Goal: Use online tool/utility: Use online tool/utility

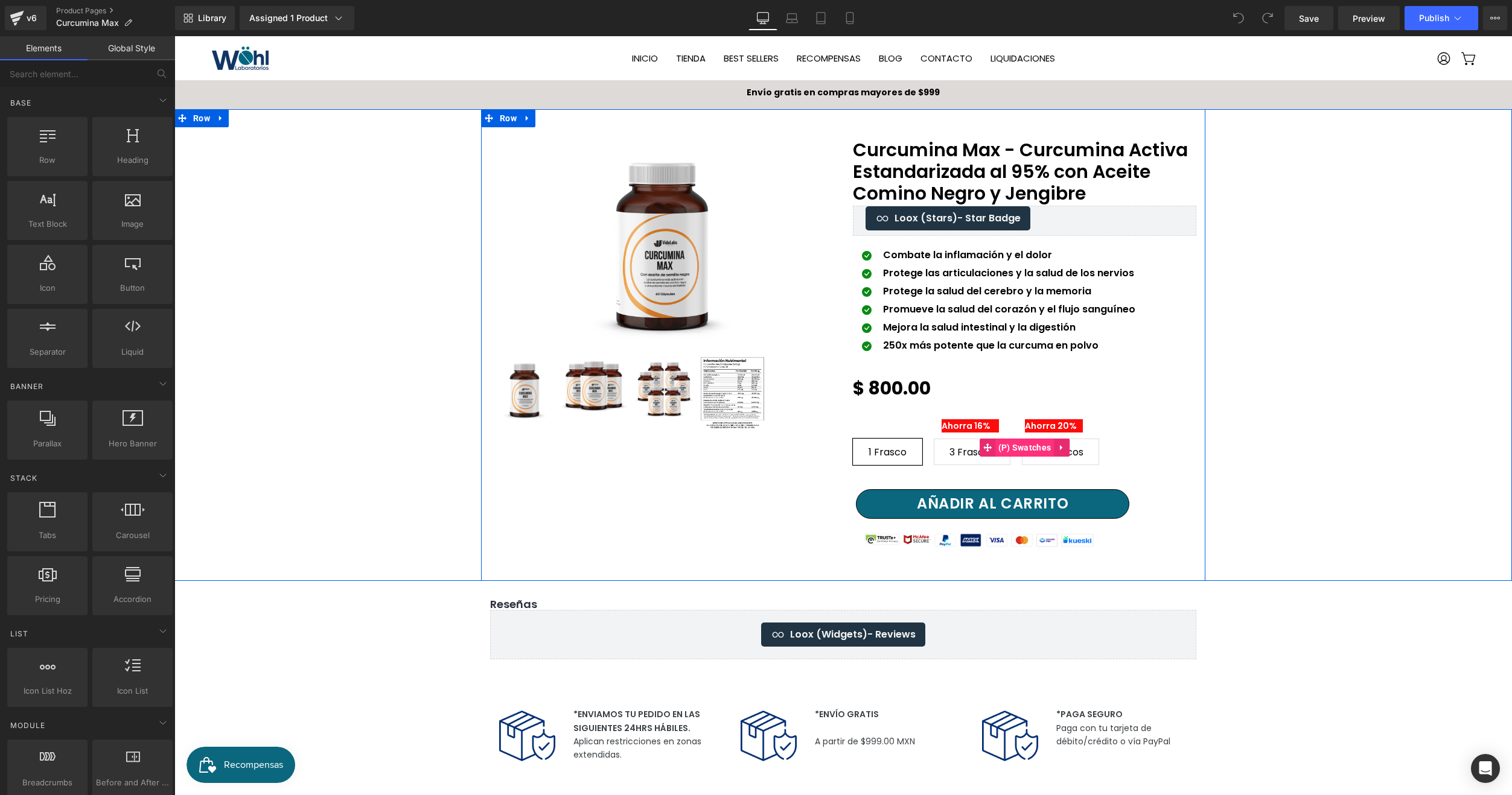
click at [1028, 448] on span "(P) Swatches" at bounding box center [1024, 448] width 59 height 18
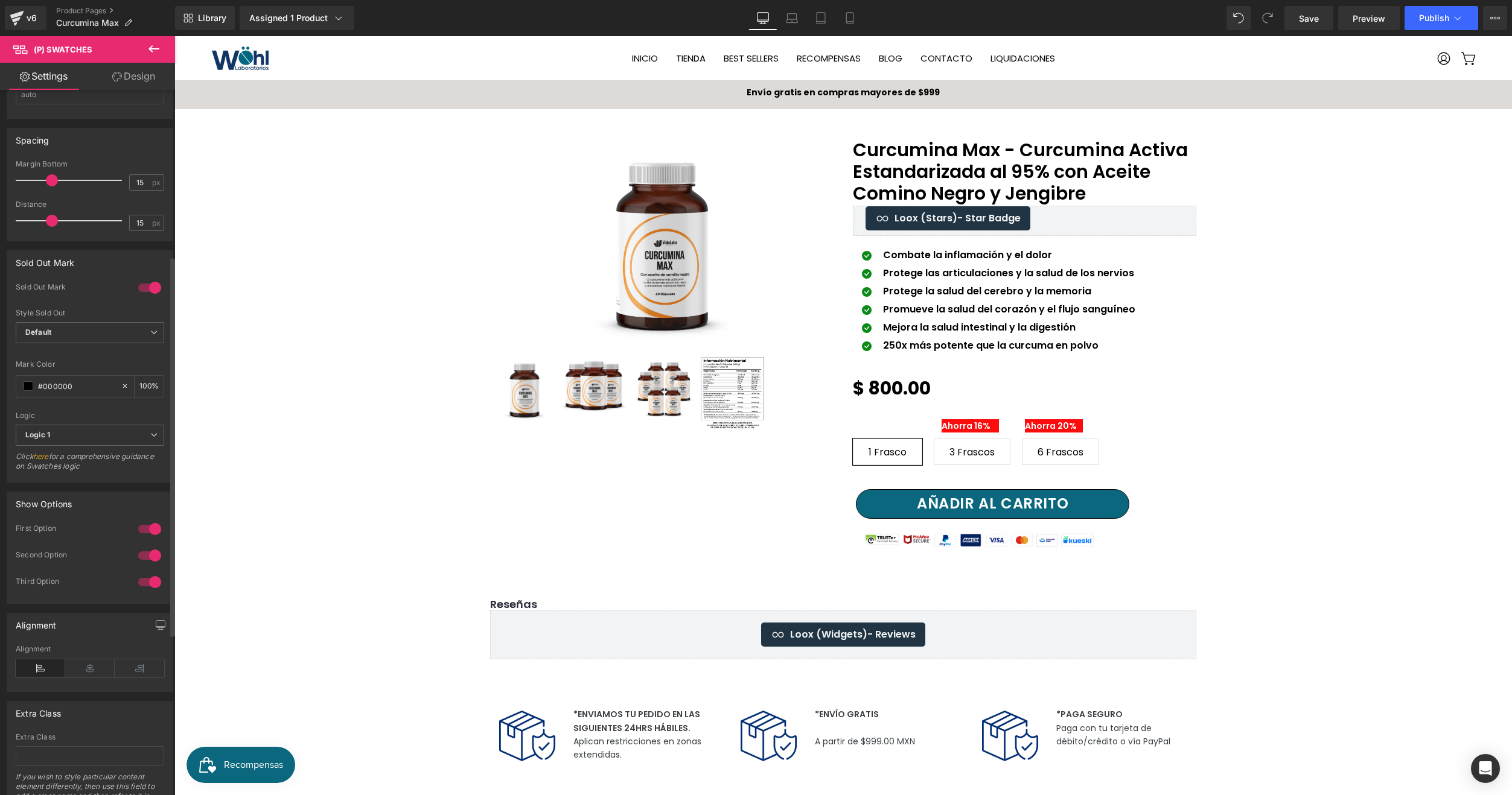
scroll to position [603, 0]
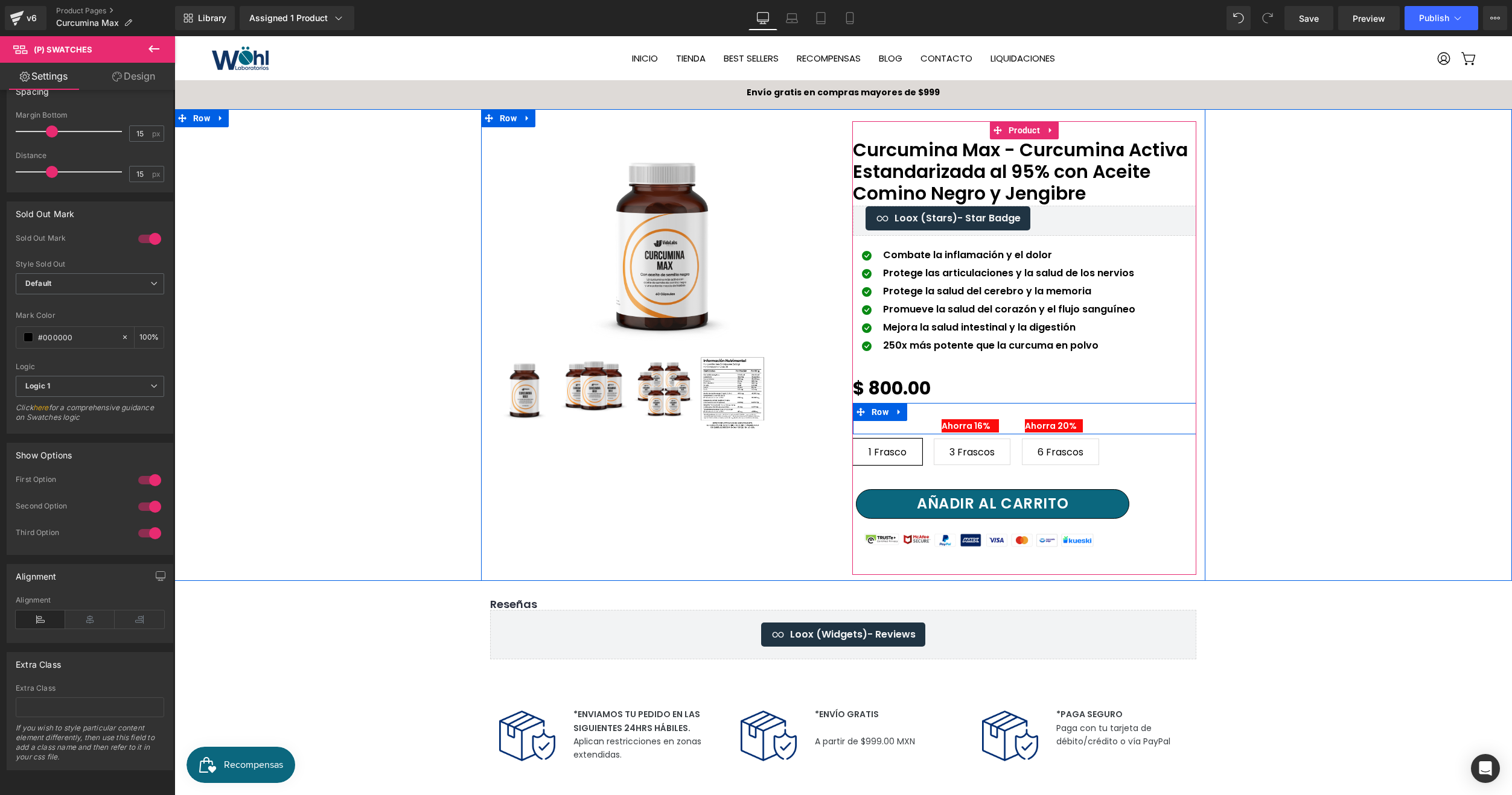
click at [967, 414] on div "Ahorra 16% Text Block" at bounding box center [979, 421] width 84 height 22
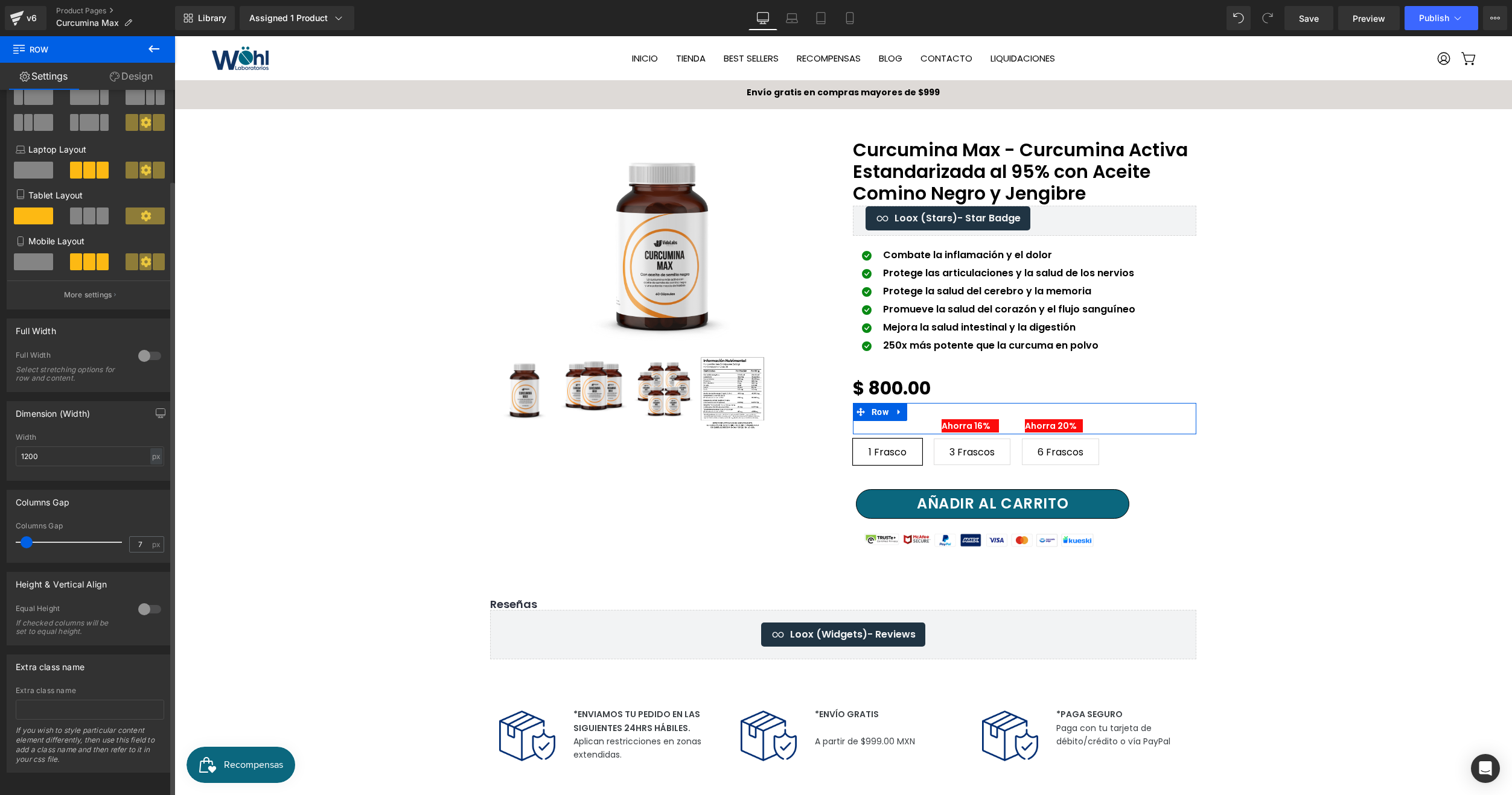
scroll to position [106, 0]
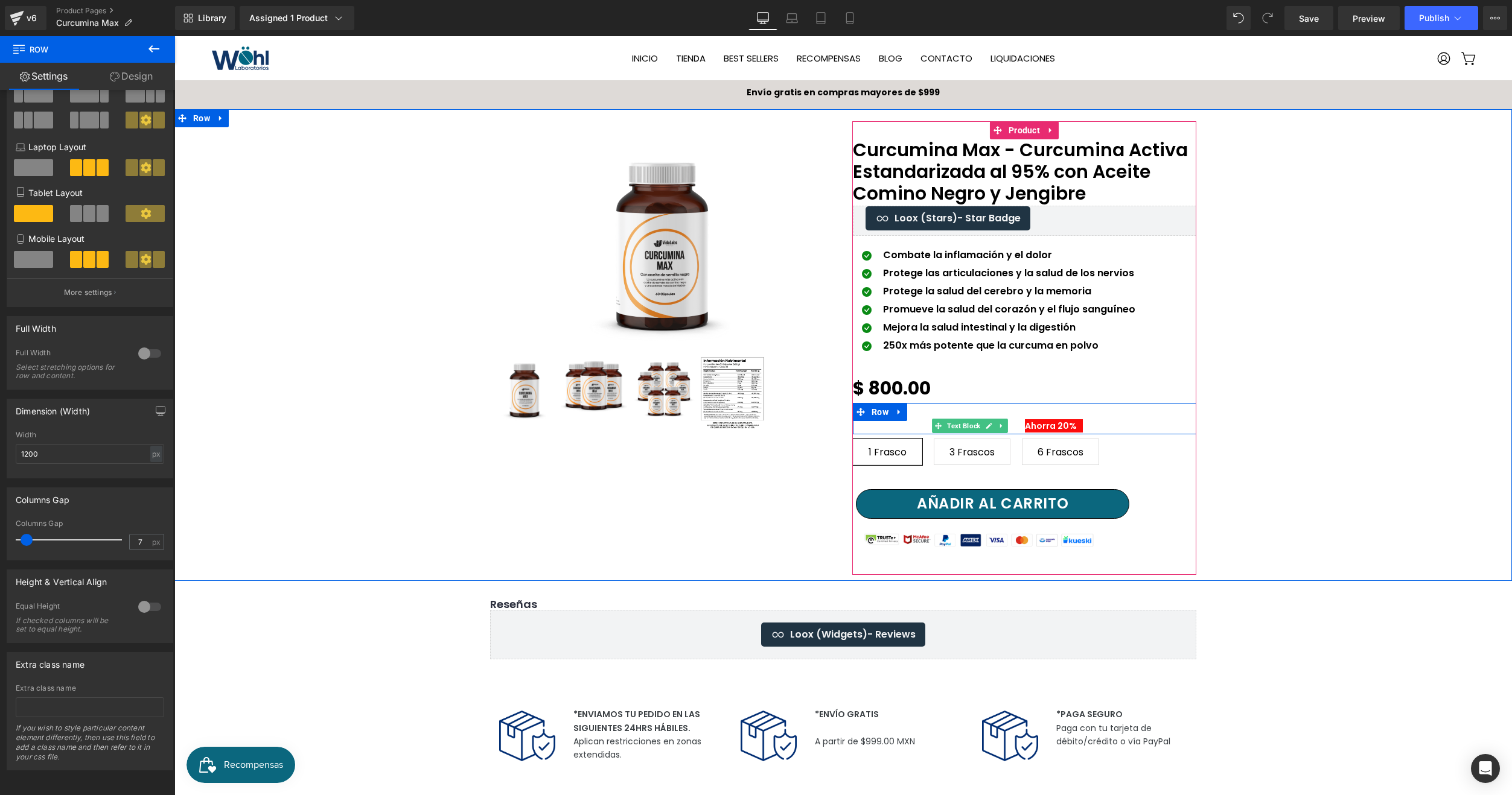
click at [945, 419] on span "Text Block" at bounding box center [963, 426] width 38 height 15
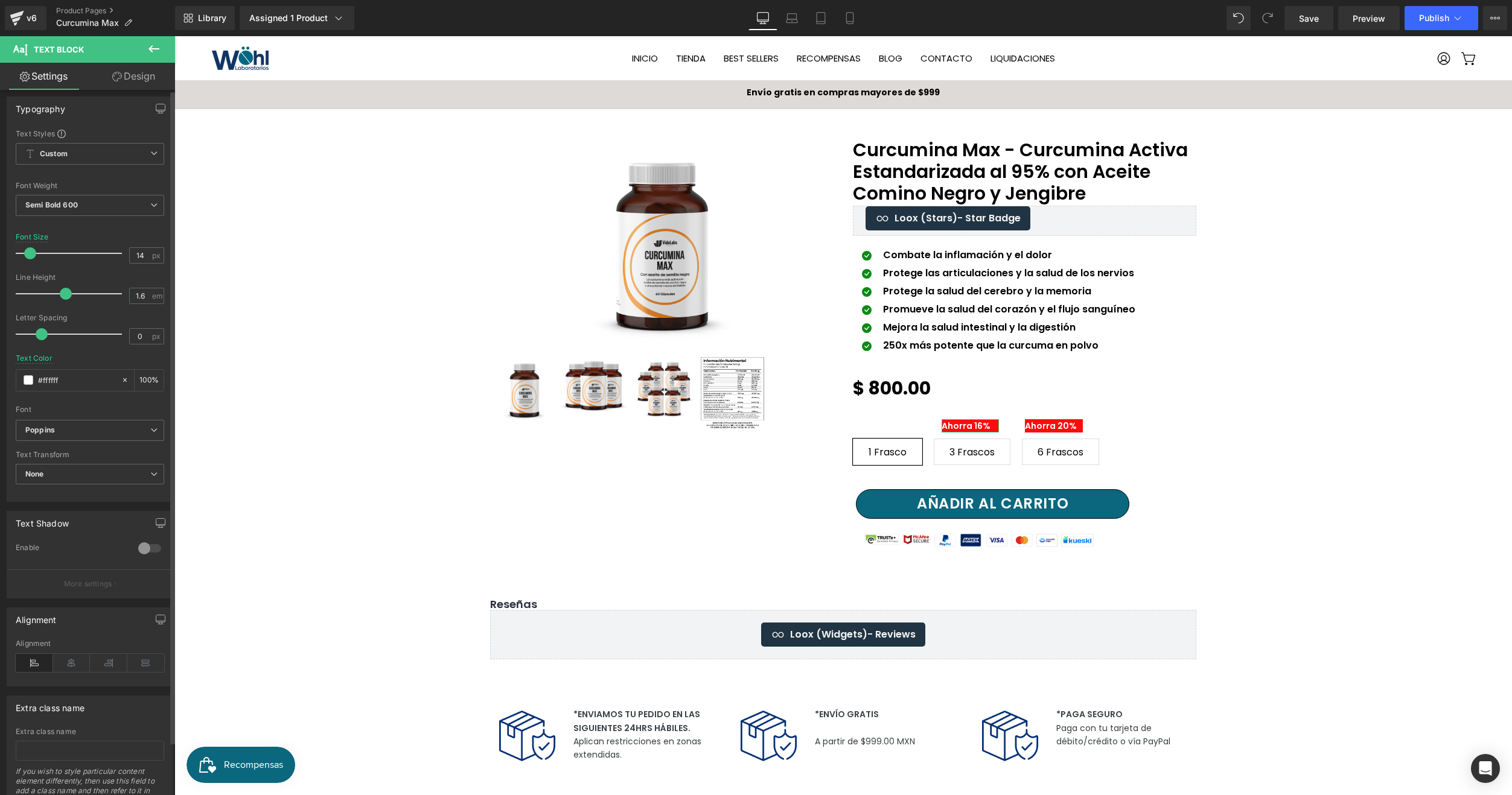
scroll to position [0, 0]
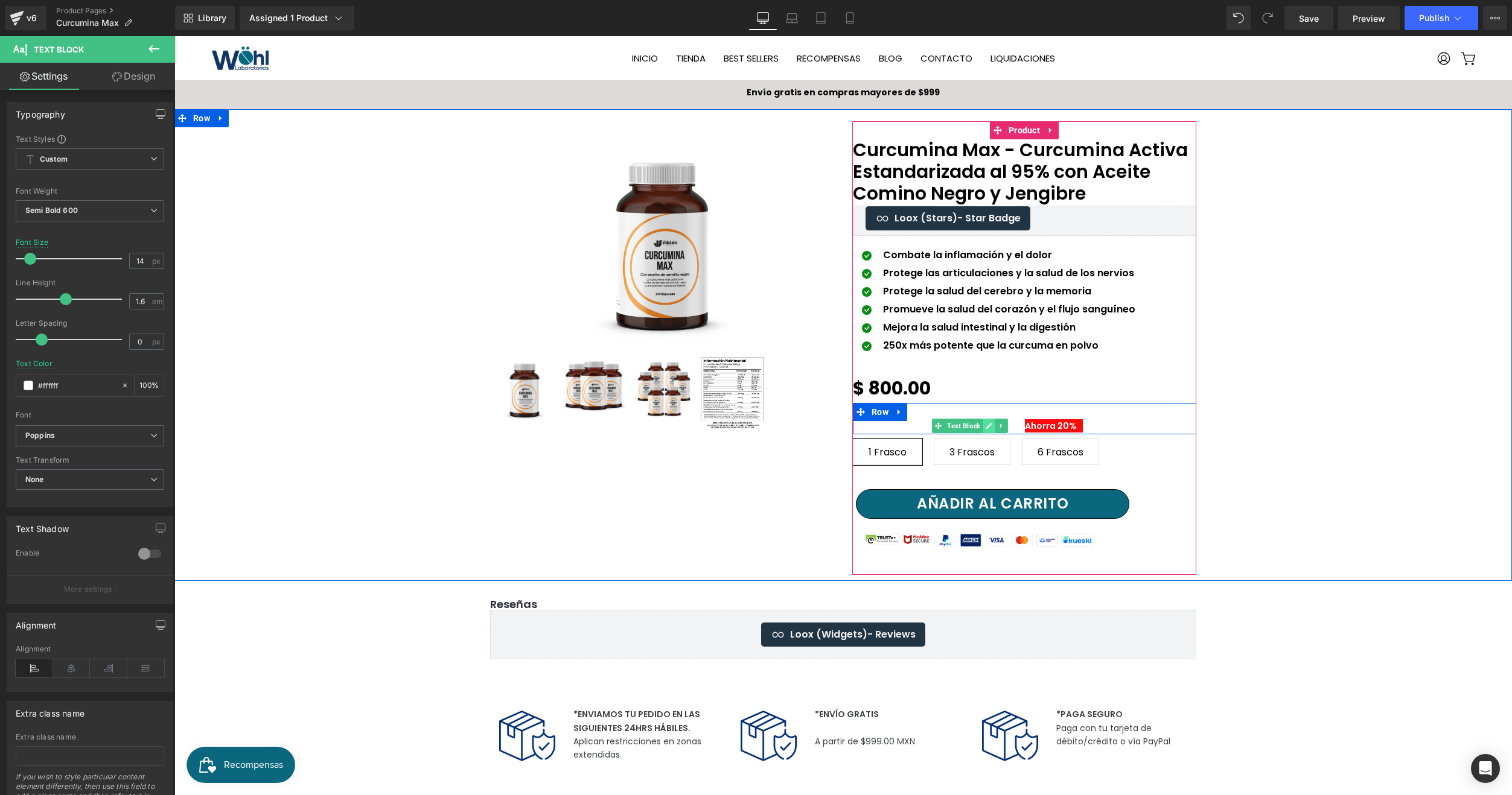
click at [983, 420] on link at bounding box center [989, 426] width 13 height 15
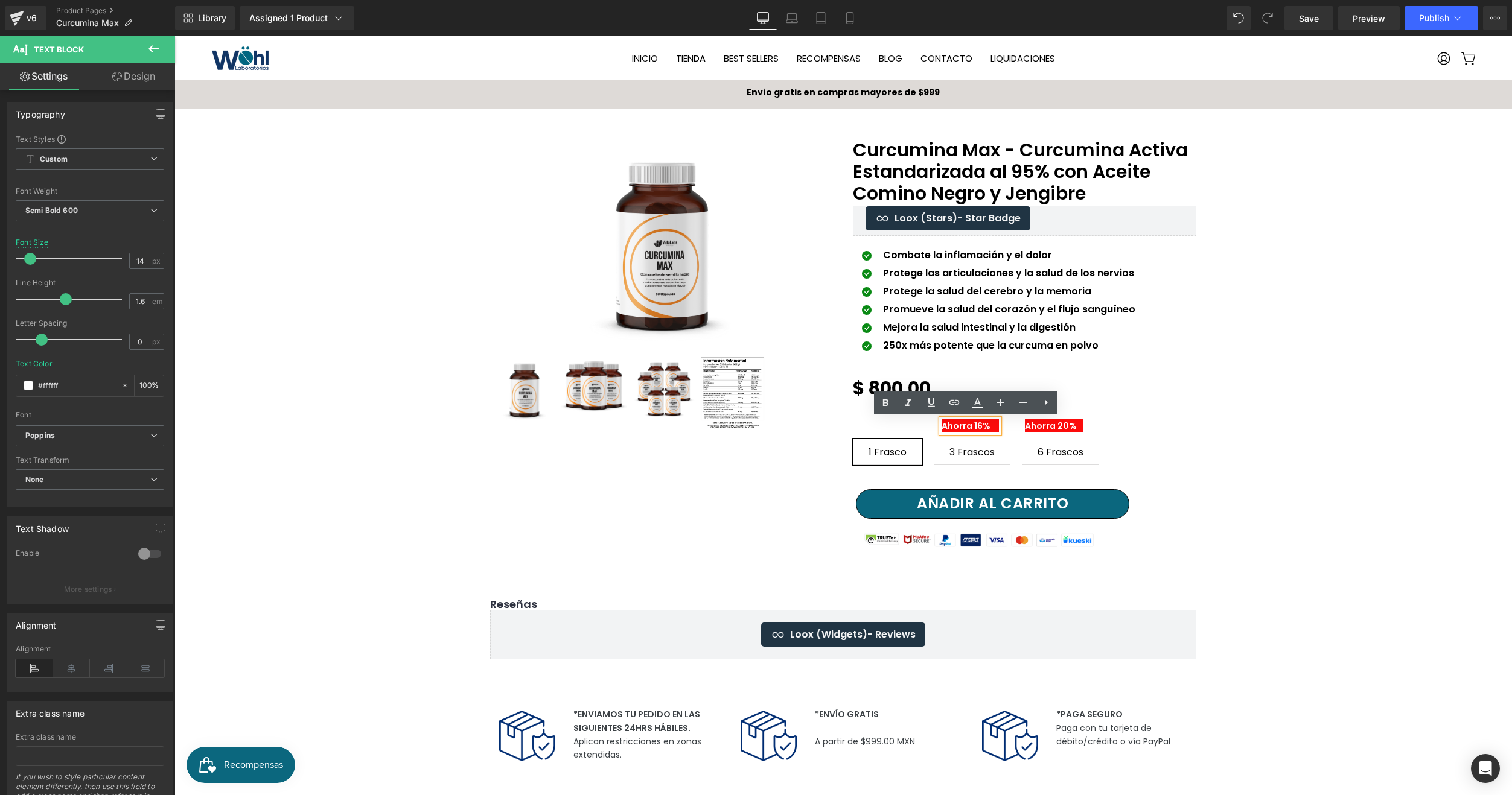
click at [978, 423] on div "1 Frasco 3 Frascos 6 Frascos" at bounding box center [1024, 447] width 343 height 53
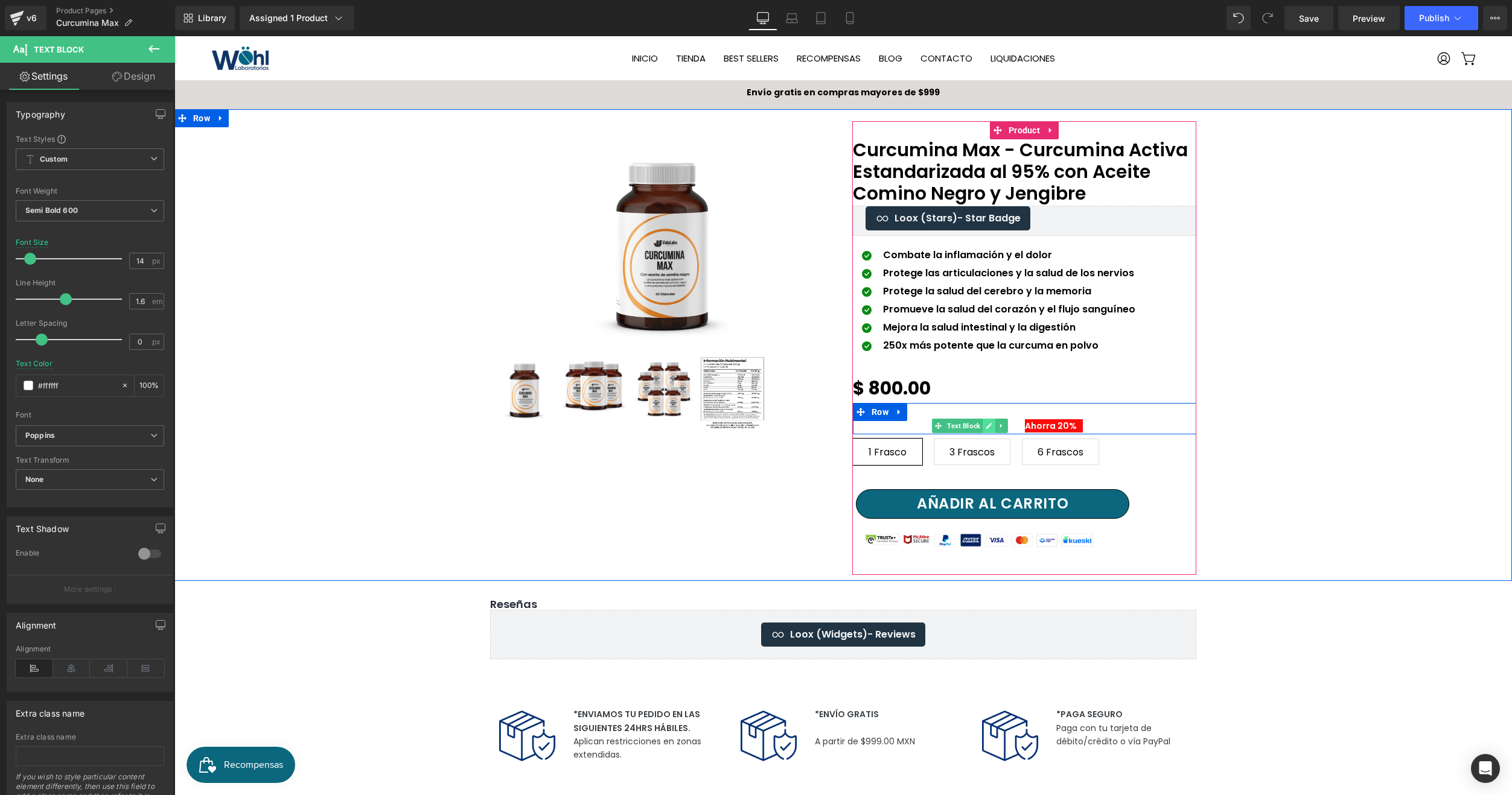
click at [983, 419] on link at bounding box center [989, 426] width 13 height 15
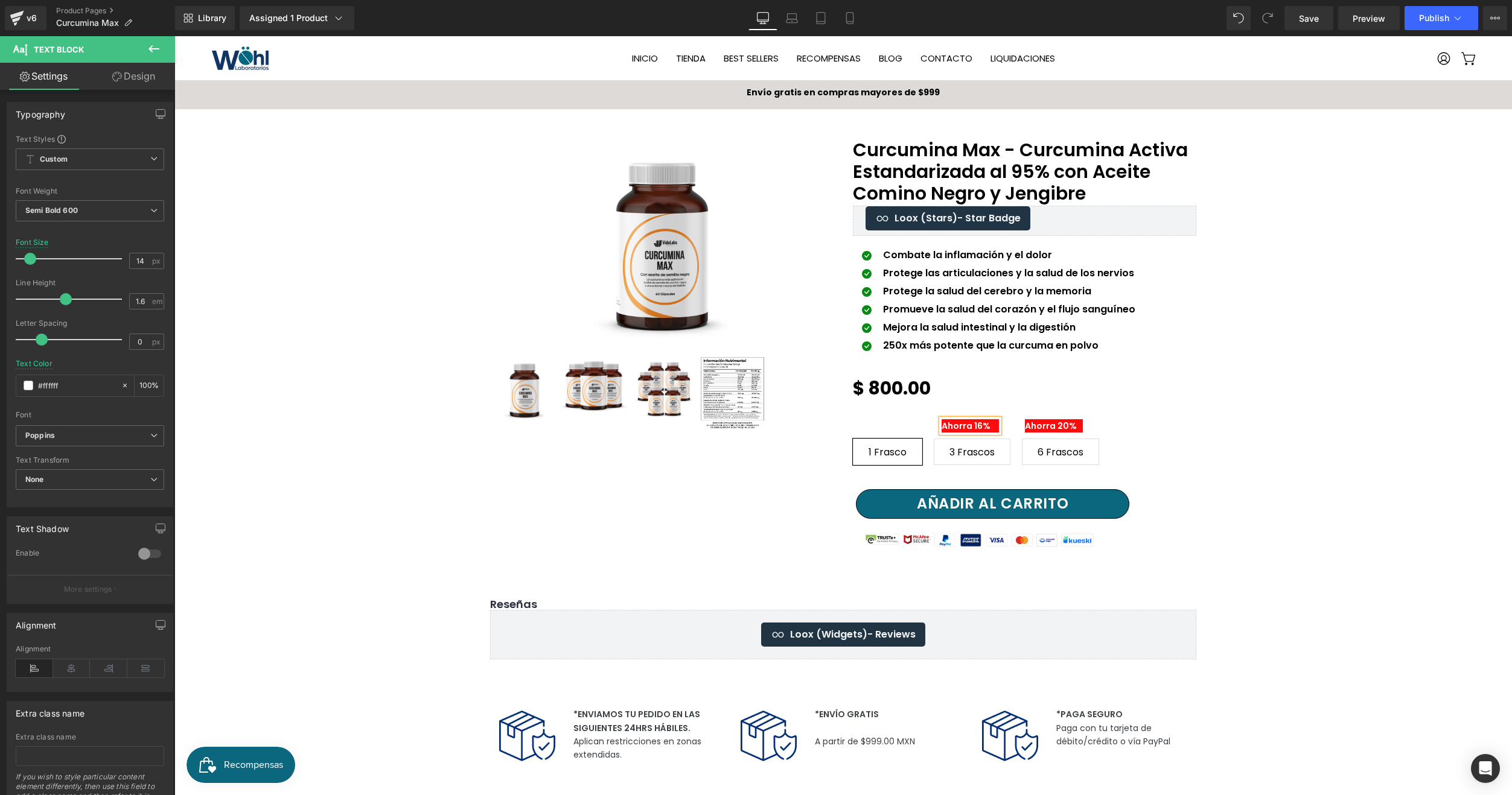
drag, startPoint x: 980, startPoint y: 419, endPoint x: 973, endPoint y: 418, distance: 7.1
click at [973, 419] on p "Ahorra 16%" at bounding box center [970, 426] width 58 height 13
click at [1062, 420] on div "1 Frasco 3 Frascos 6 Frascos" at bounding box center [1024, 447] width 343 height 53
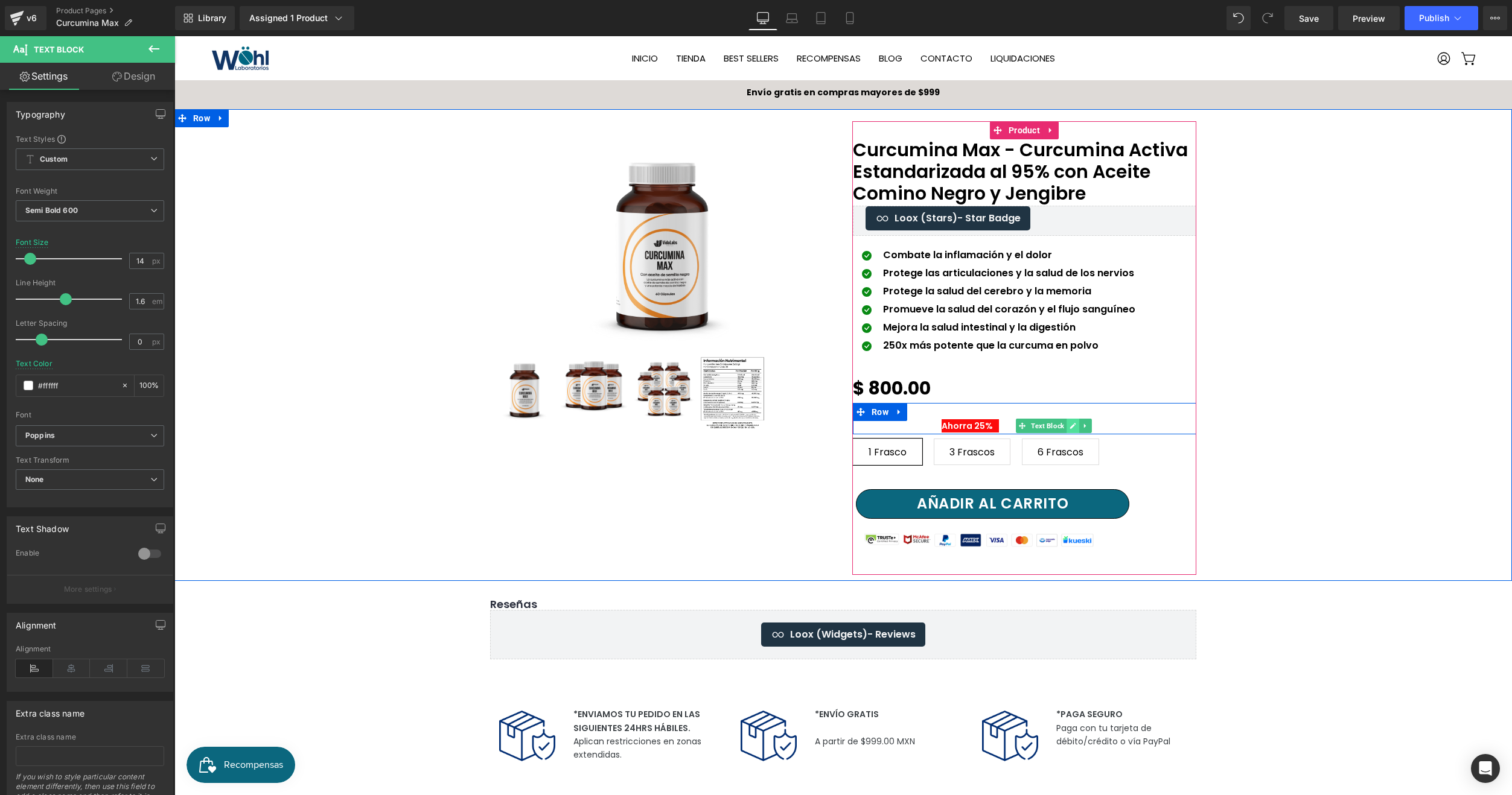
click at [1066, 420] on link at bounding box center [1072, 426] width 13 height 15
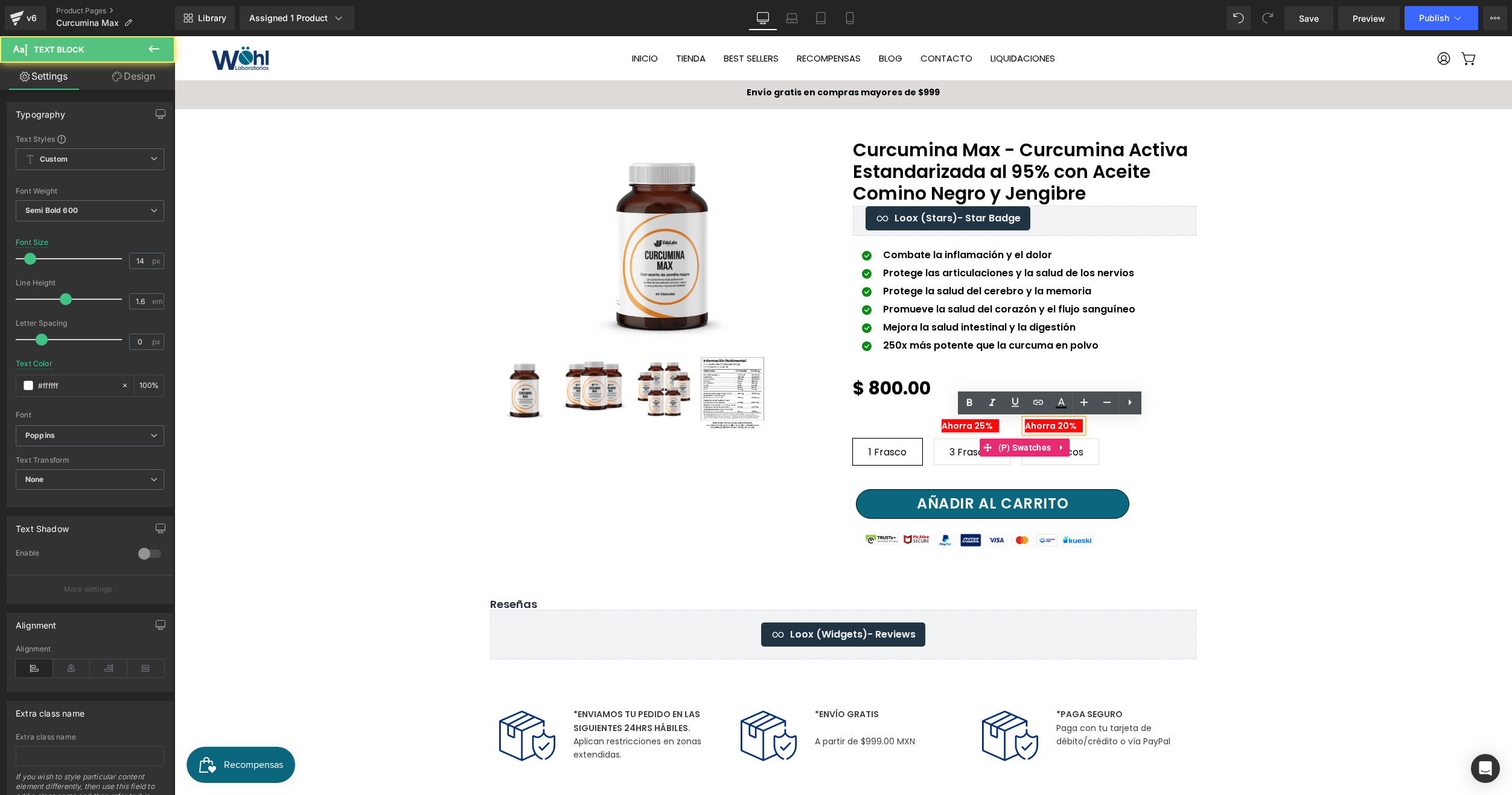
click at [1059, 421] on div "Curcumina Max - Curcumina Activa Estandarizada al 95% con Aceite Comino Negro y…" at bounding box center [1024, 347] width 343 height 417
click at [1065, 425] on div "1 Frasco 3 Frascos 6 Frascos" at bounding box center [1024, 447] width 343 height 53
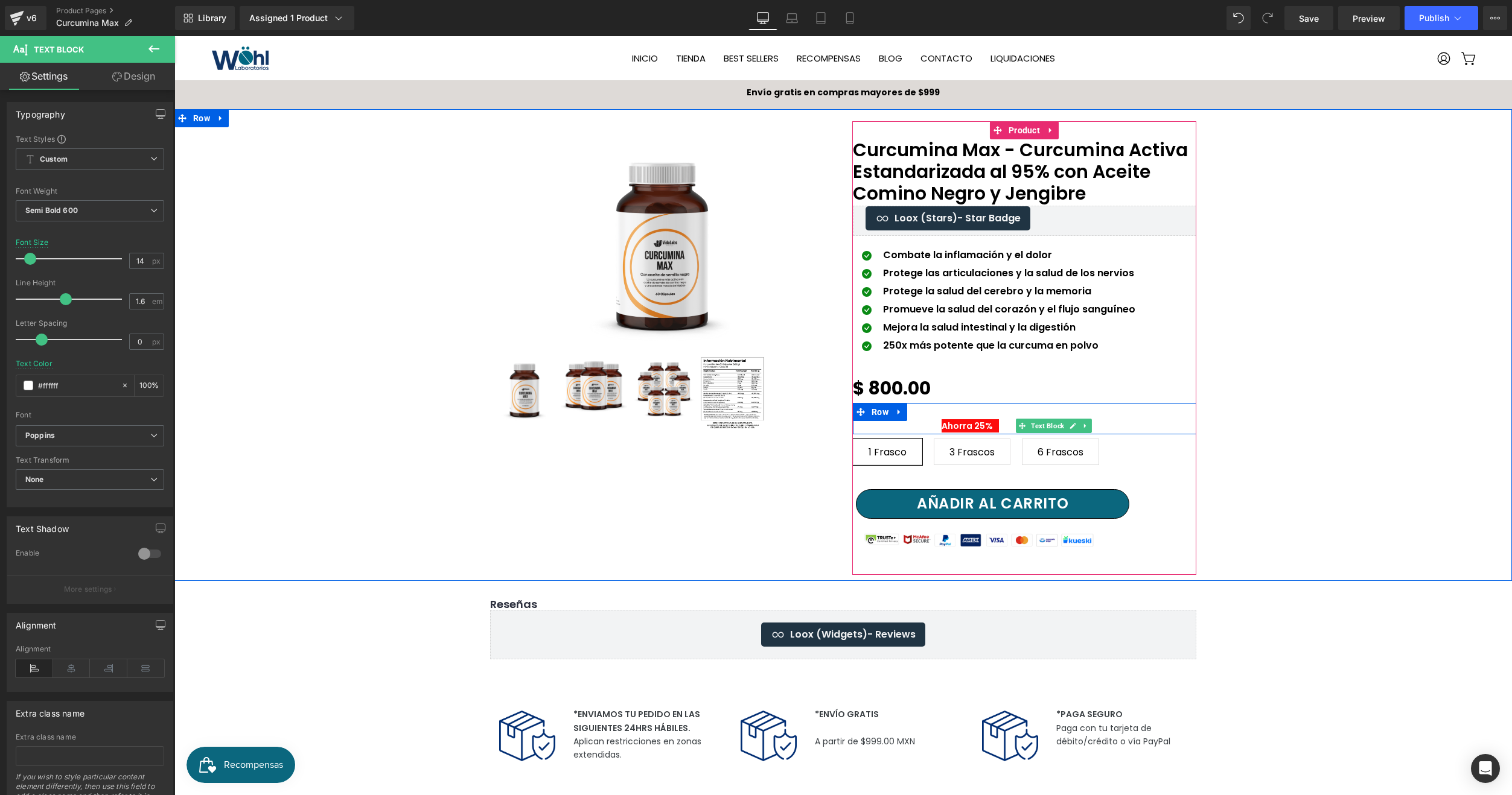
click at [1066, 418] on link at bounding box center [1072, 426] width 13 height 15
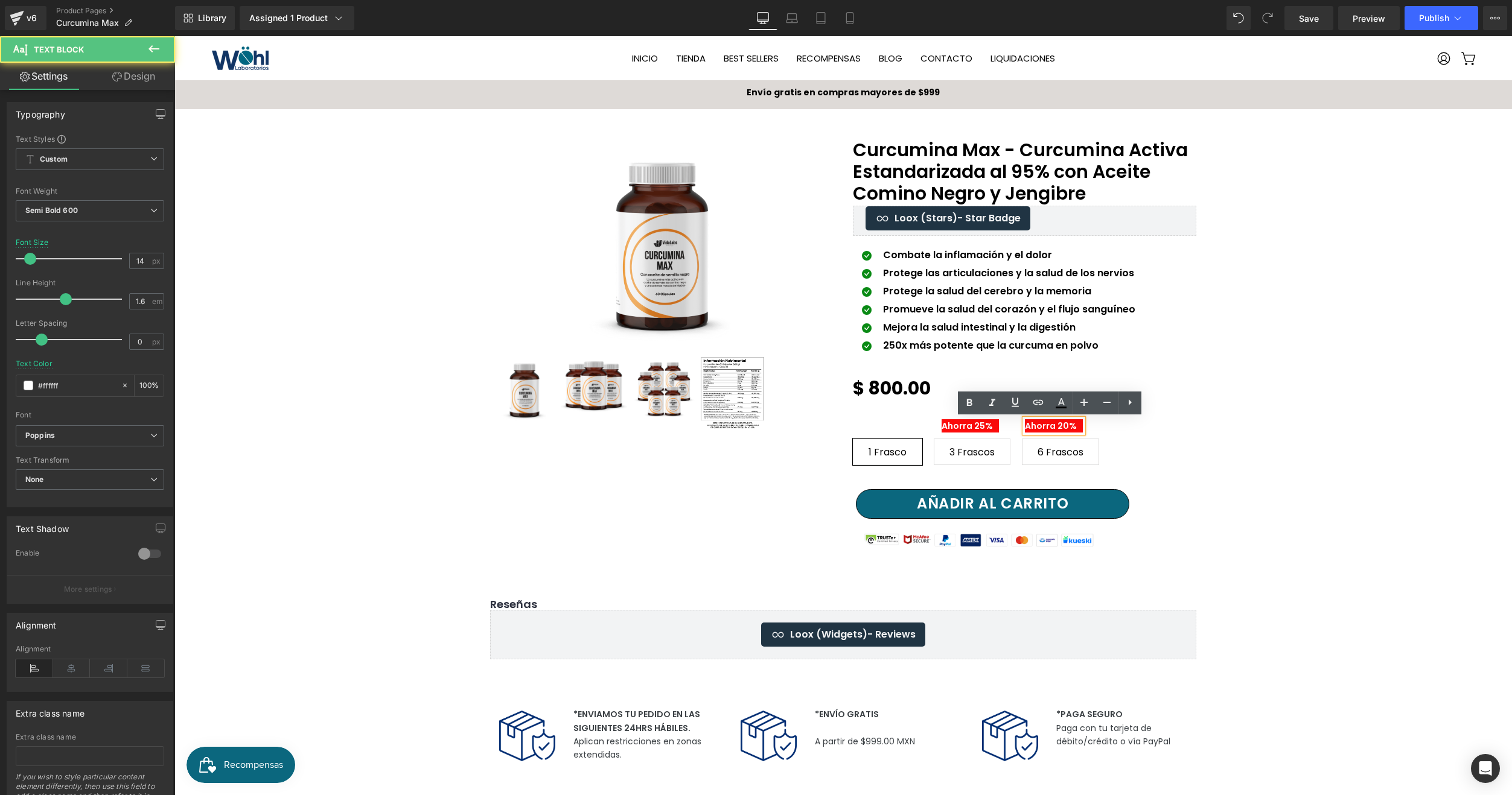
drag, startPoint x: 1064, startPoint y: 418, endPoint x: 1058, endPoint y: 420, distance: 6.3
click at [1058, 420] on p "Ahorra 20%" at bounding box center [1053, 426] width 58 height 13
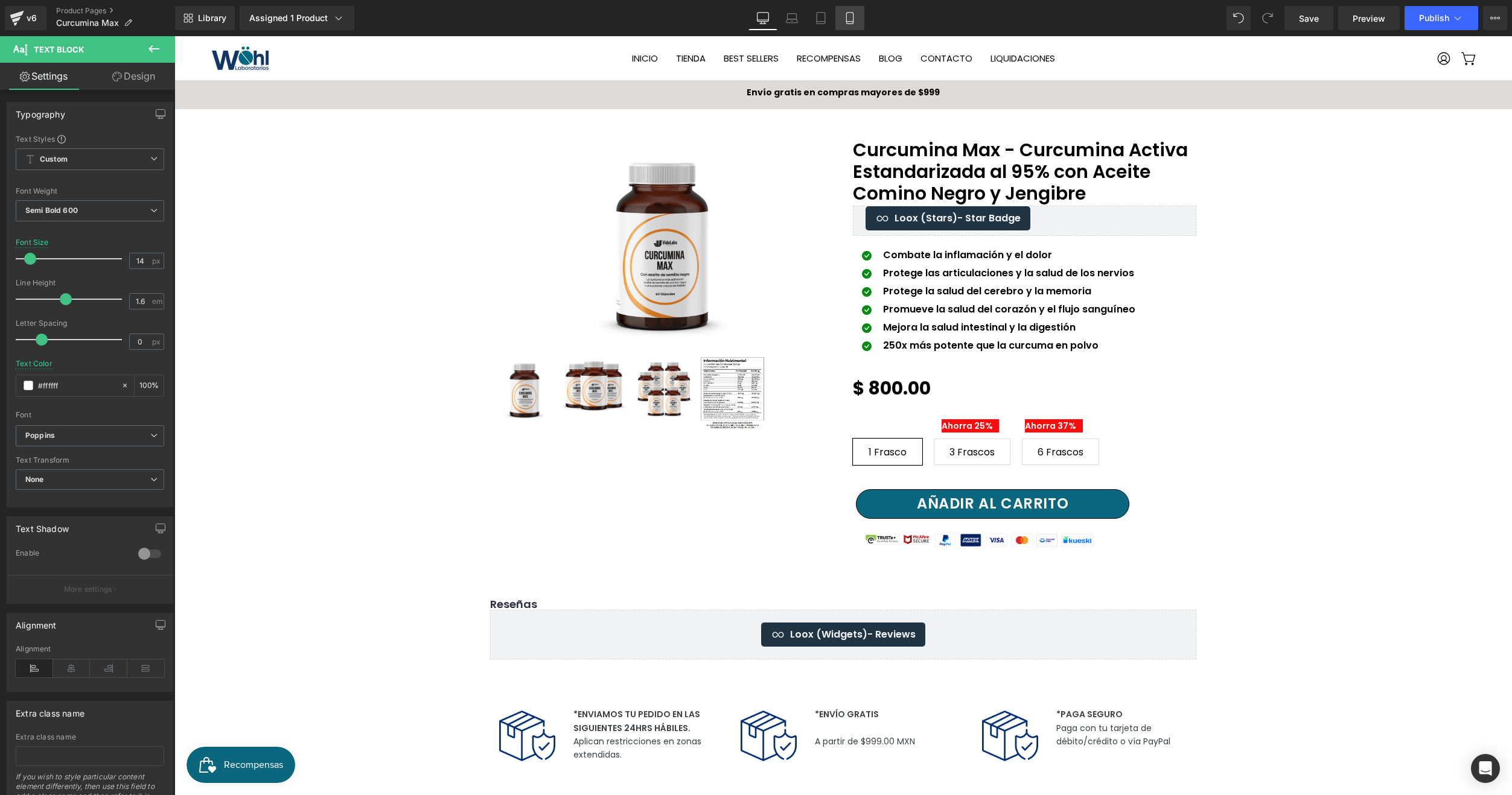
click at [842, 19] on link "Mobile" at bounding box center [850, 18] width 29 height 24
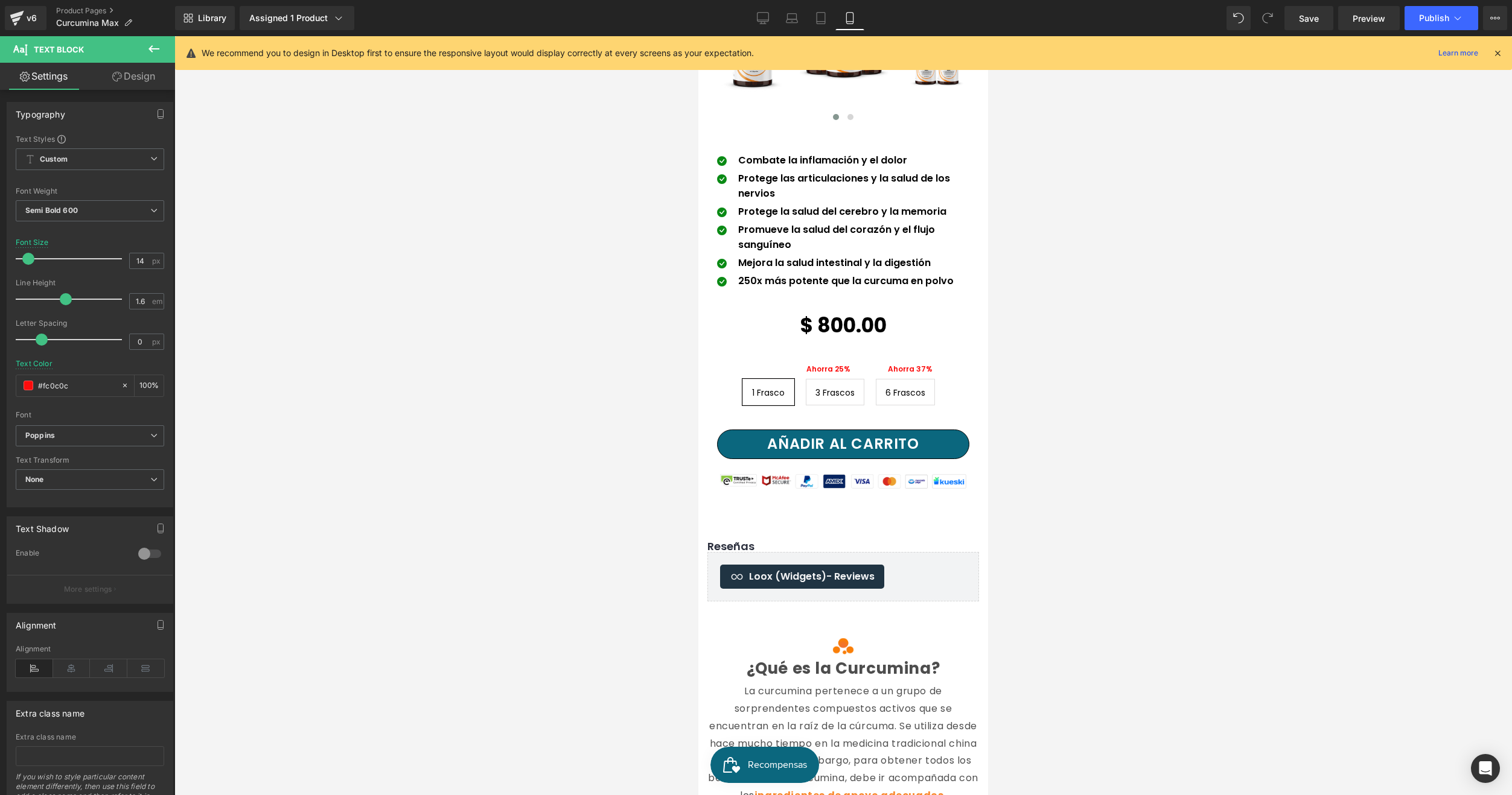
scroll to position [572, 0]
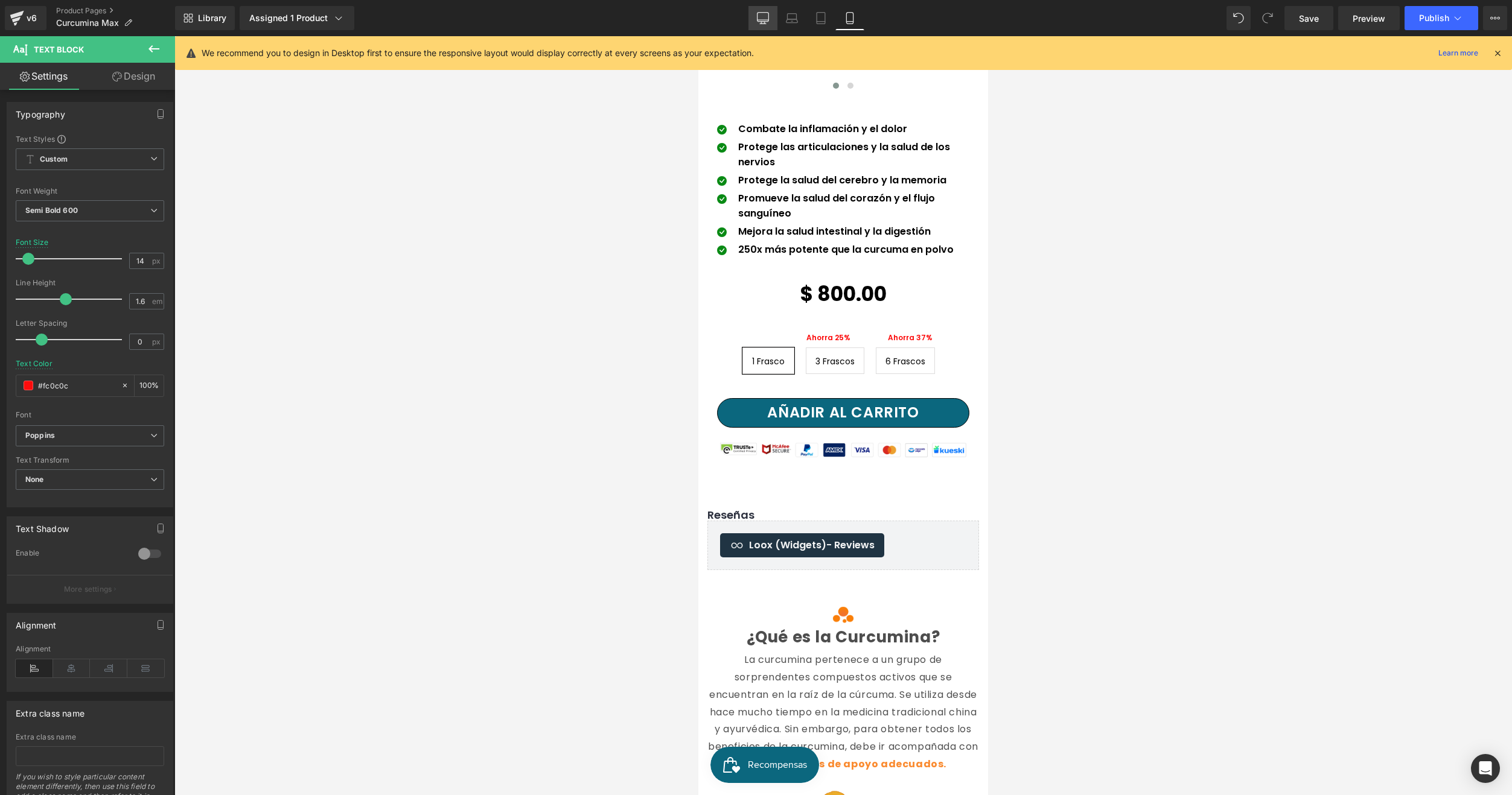
click at [754, 19] on link "Desktop" at bounding box center [763, 18] width 29 height 24
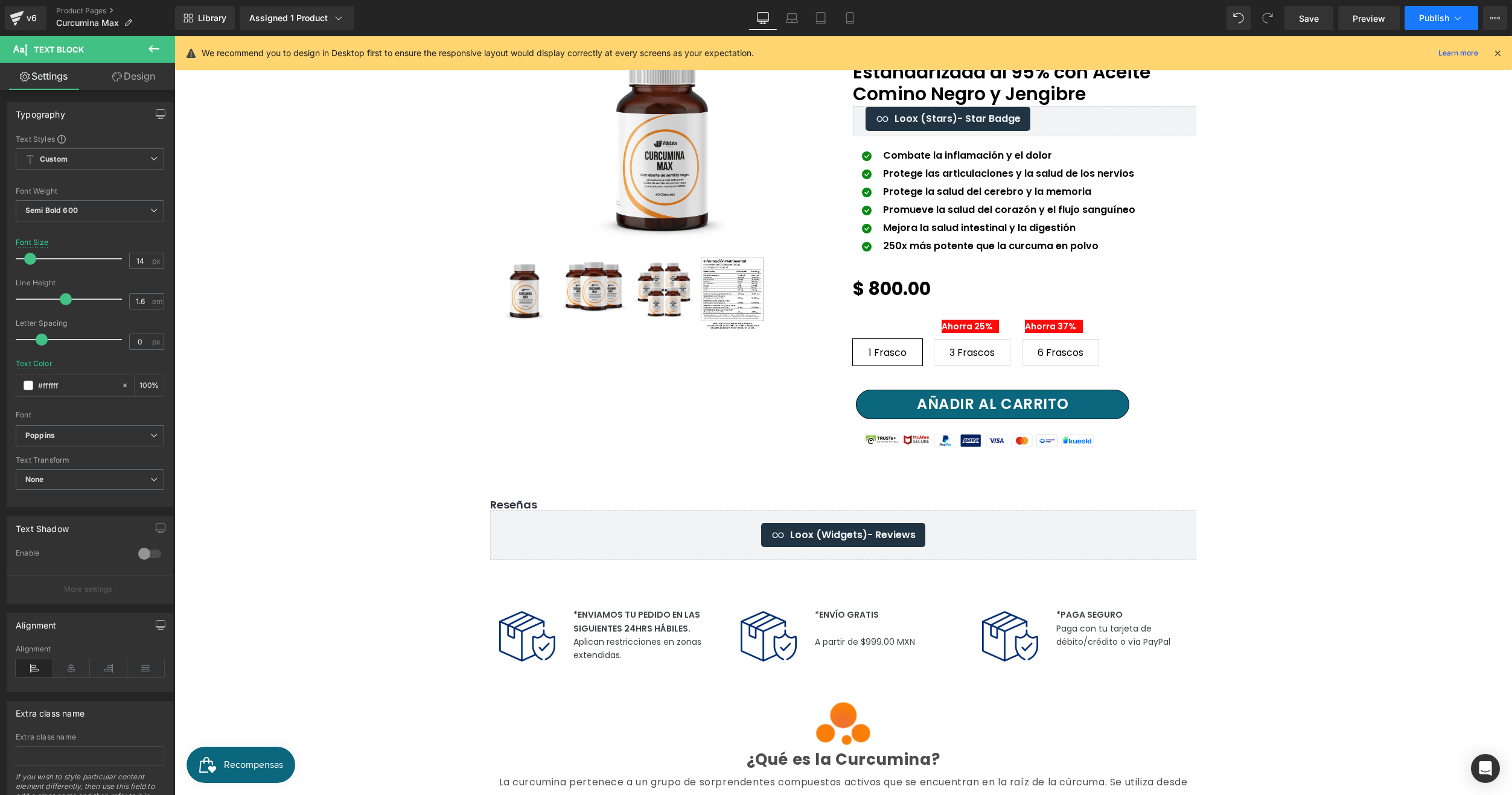
scroll to position [86, 0]
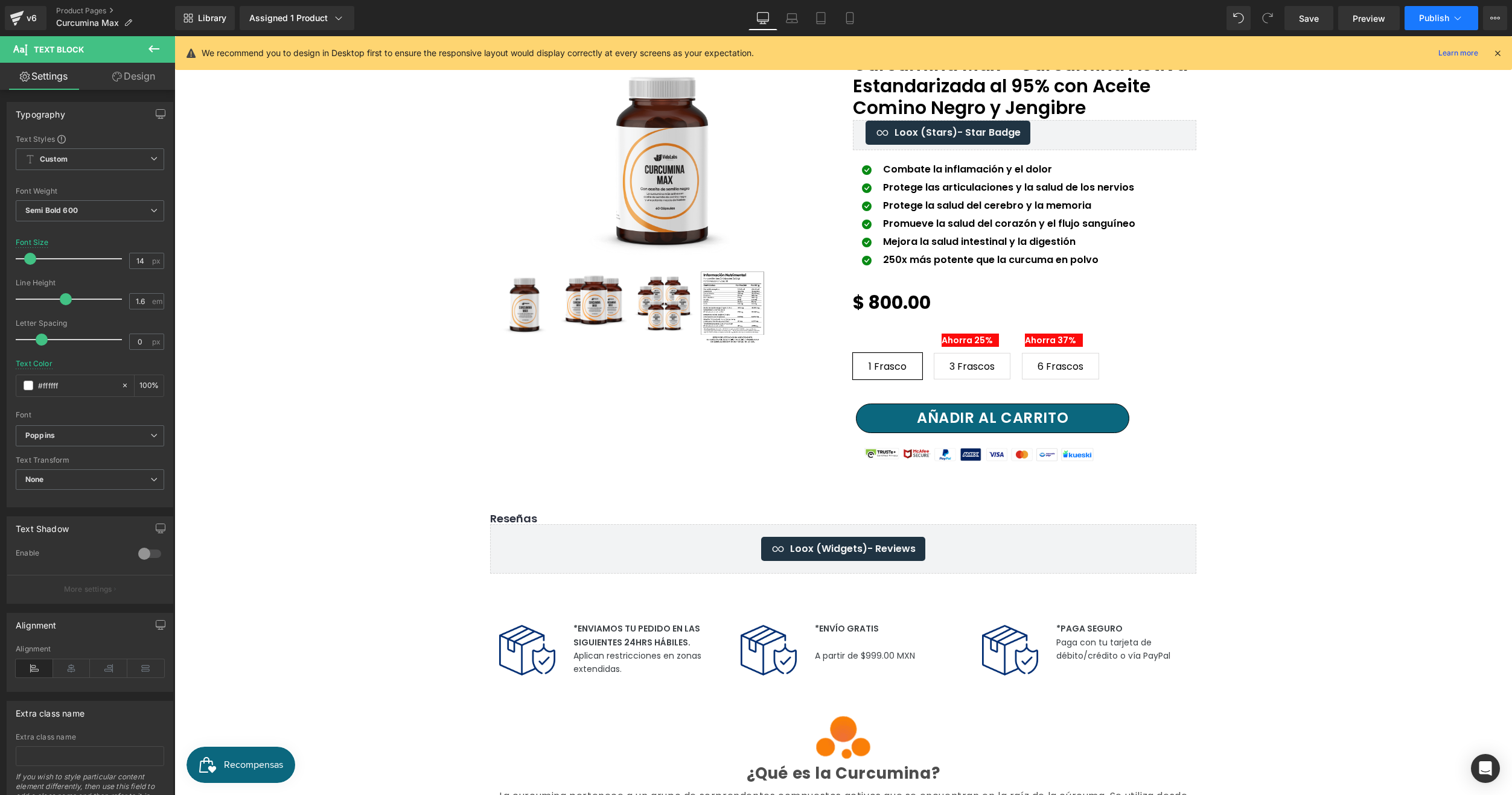
click at [1415, 16] on button "Publish" at bounding box center [1441, 18] width 74 height 24
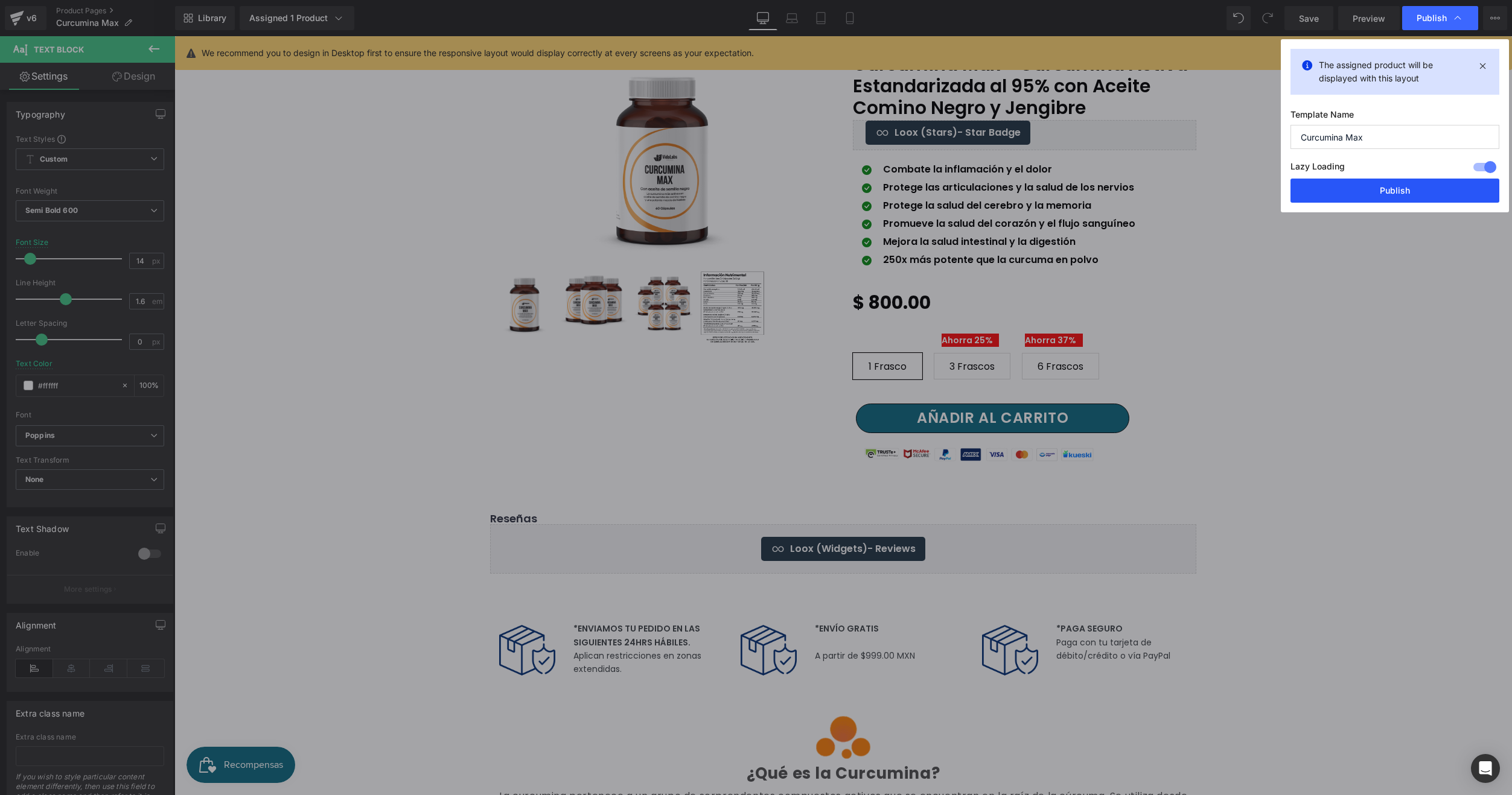
click at [1409, 195] on button "Publish" at bounding box center [1395, 191] width 209 height 24
